Goal: Information Seeking & Learning: Understand process/instructions

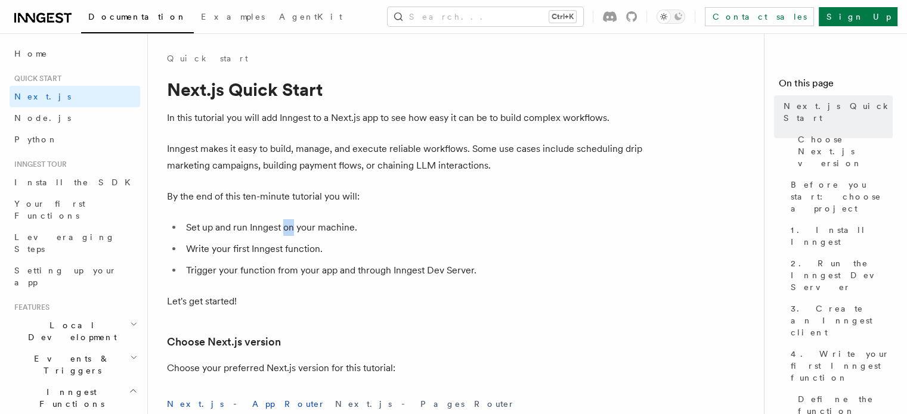
drag, startPoint x: 353, startPoint y: 231, endPoint x: 284, endPoint y: 229, distance: 69.2
click at [284, 229] on li "Set up and run Inngest on your machine." at bounding box center [412, 227] width 461 height 17
click at [398, 153] on p "Inngest makes it easy to build, manage, and execute reliable workflows. Some us…" at bounding box center [405, 157] width 477 height 33
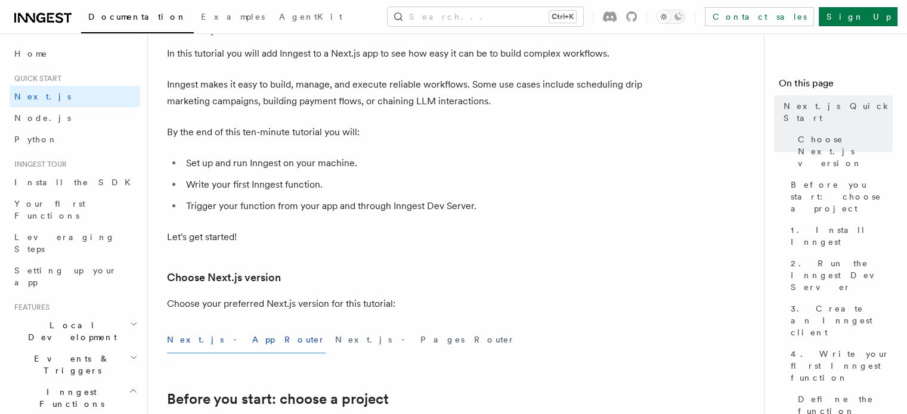
scroll to position [99, 0]
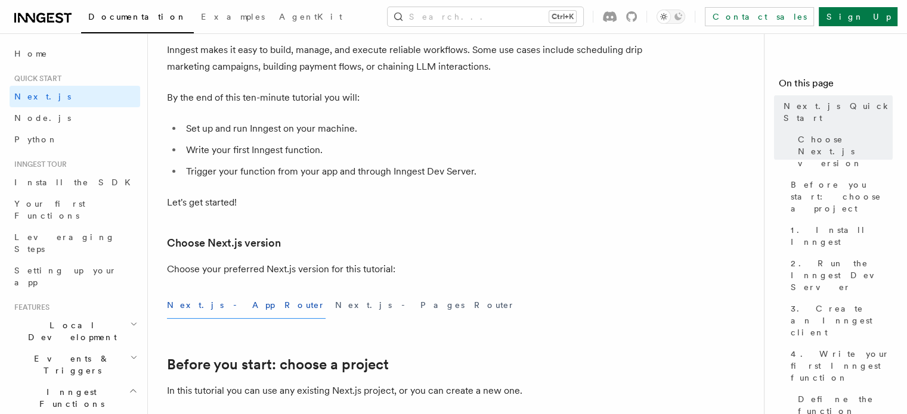
click at [241, 179] on li "Trigger your function from your app and through Inngest Dev Server." at bounding box center [412, 171] width 461 height 17
copy li "function"
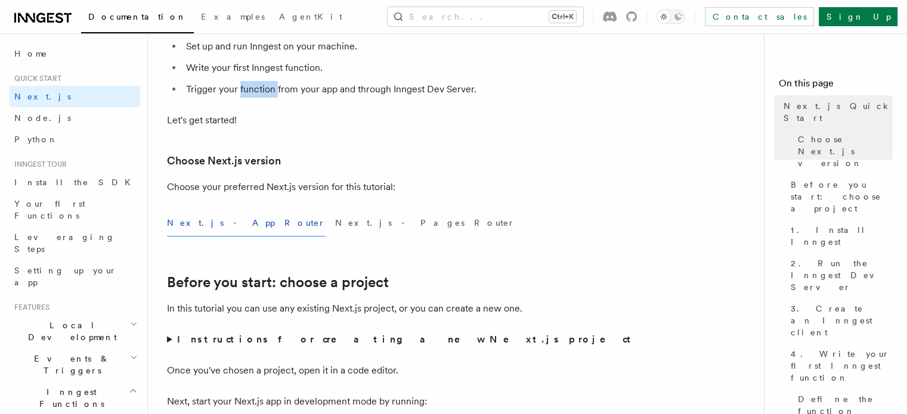
scroll to position [198, 0]
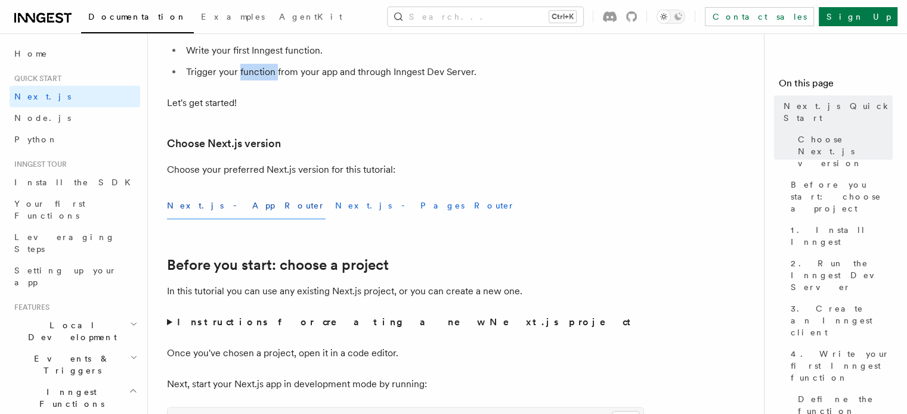
click at [335, 200] on button "Next.js - Pages Router" at bounding box center [425, 206] width 180 height 27
click at [203, 205] on button "Next.js - App Router" at bounding box center [246, 206] width 159 height 27
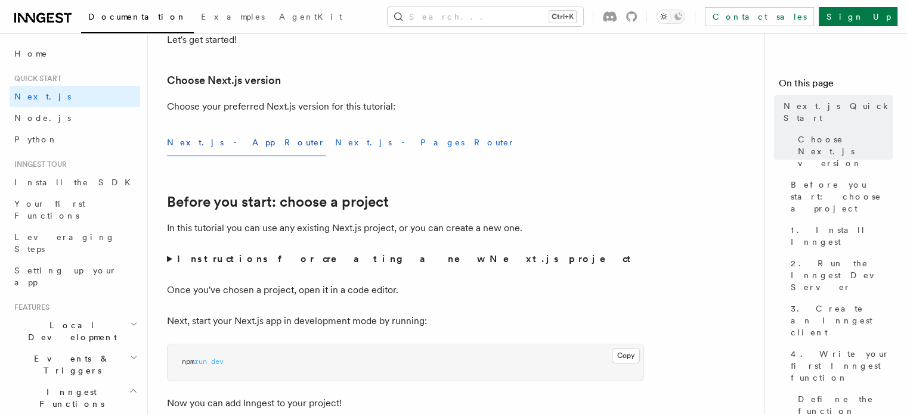
scroll to position [298, 0]
